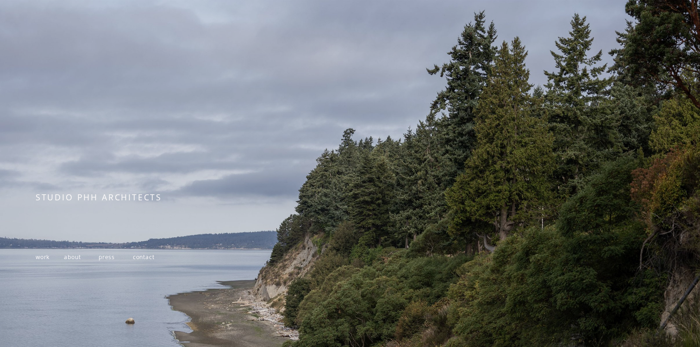
click at [74, 259] on span "about" at bounding box center [72, 257] width 17 height 8
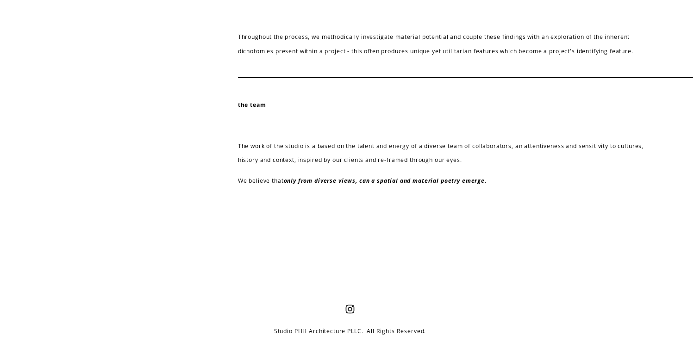
scroll to position [398, 0]
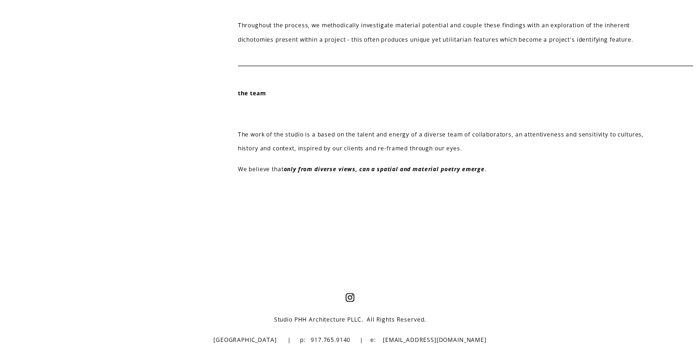
click at [295, 167] on em "only from diverse views, can a spatial and material poetry emerge" at bounding box center [384, 169] width 201 height 8
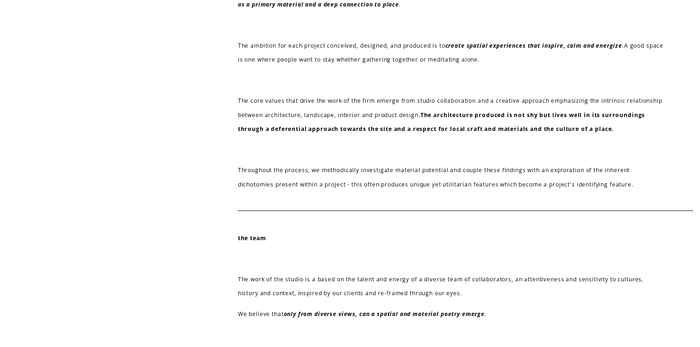
scroll to position [0, 0]
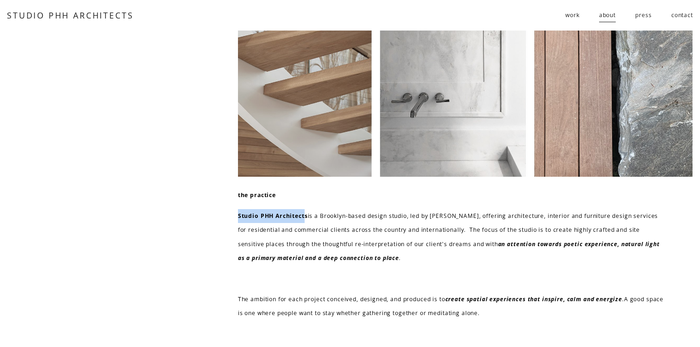
drag, startPoint x: 306, startPoint y: 215, endPoint x: 222, endPoint y: 216, distance: 83.8
click at [222, 216] on div "the practice Studio PHH Architects is a Brooklyn-based design studio, led by [P…" at bounding box center [350, 304] width 700 height 546
copy strong "Studio PHH Architect"
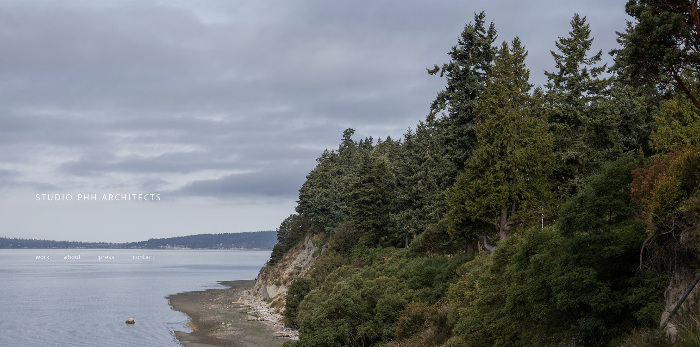
click at [146, 262] on p "work about press contact" at bounding box center [164, 257] width 257 height 14
click at [143, 258] on span "contact" at bounding box center [144, 257] width 22 height 8
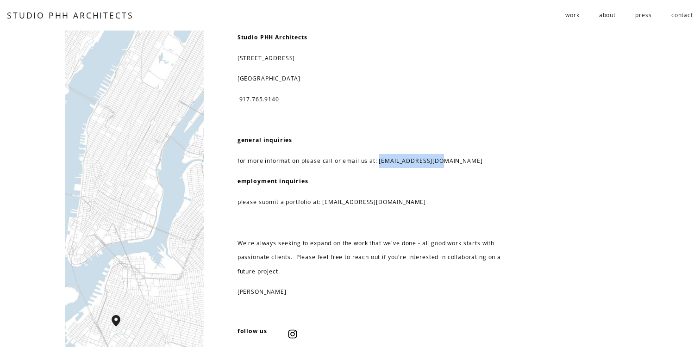
drag, startPoint x: 454, startPoint y: 162, endPoint x: 381, endPoint y: 165, distance: 73.7
click at [381, 165] on p "for more information please call or email us at: info@studiophh.com" at bounding box center [378, 161] width 283 height 14
copy p "info@studiophh.com"
